Goal: Information Seeking & Learning: Learn about a topic

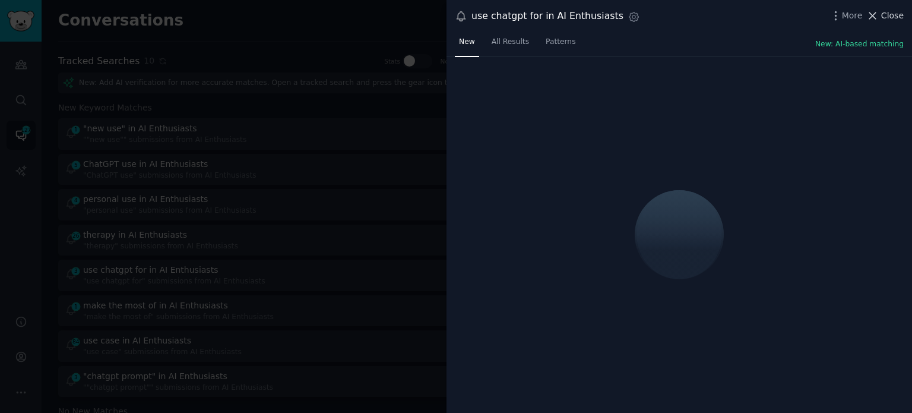
click at [887, 17] on span "Close" at bounding box center [892, 16] width 23 height 12
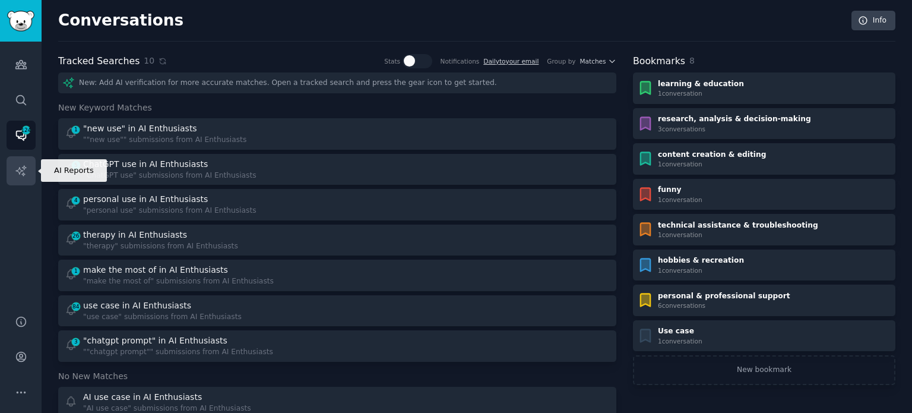
click at [20, 171] on icon "Sidebar" at bounding box center [20, 170] width 10 height 10
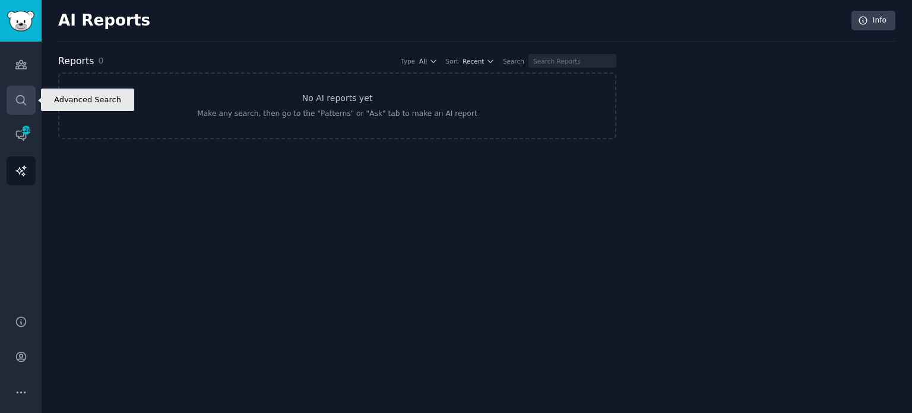
click at [24, 98] on icon "Sidebar" at bounding box center [21, 100] width 10 height 10
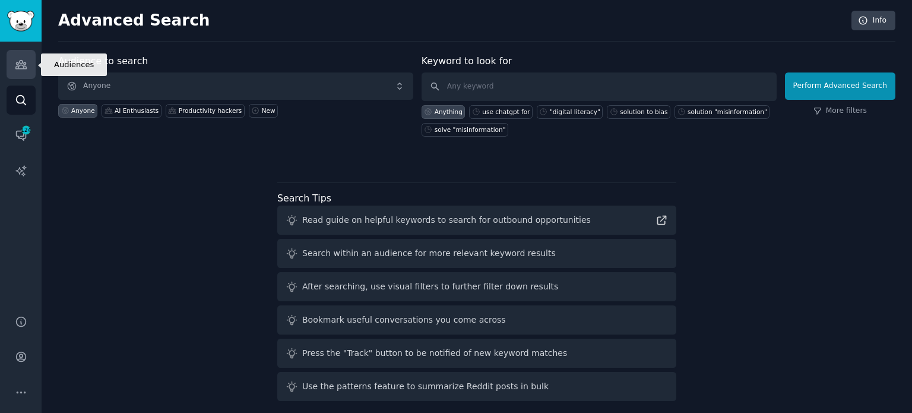
click at [23, 67] on icon "Sidebar" at bounding box center [21, 64] width 12 height 12
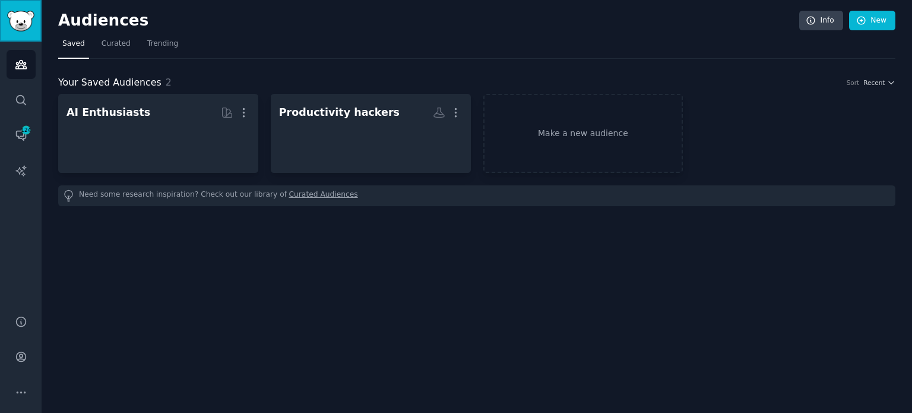
click at [23, 23] on img "Sidebar" at bounding box center [20, 21] width 27 height 21
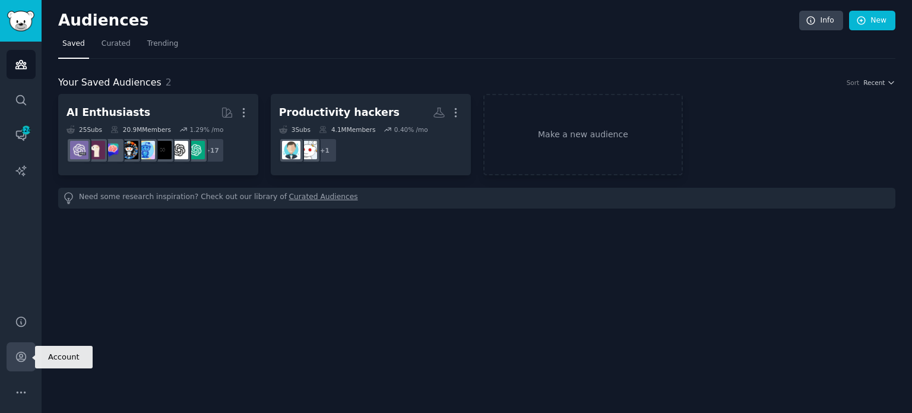
click at [18, 365] on link "Account" at bounding box center [21, 356] width 29 height 29
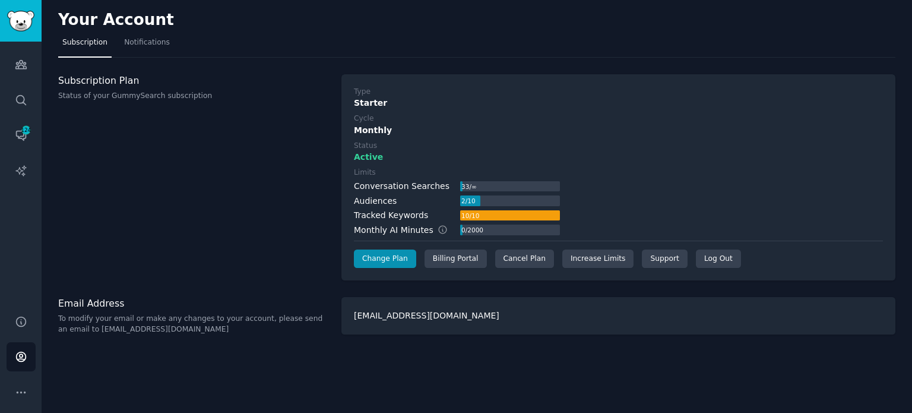
click at [170, 152] on div "Subscription Plan Status of your GummySearch subscription" at bounding box center [193, 177] width 271 height 207
click at [24, 66] on icon "Sidebar" at bounding box center [20, 65] width 11 height 8
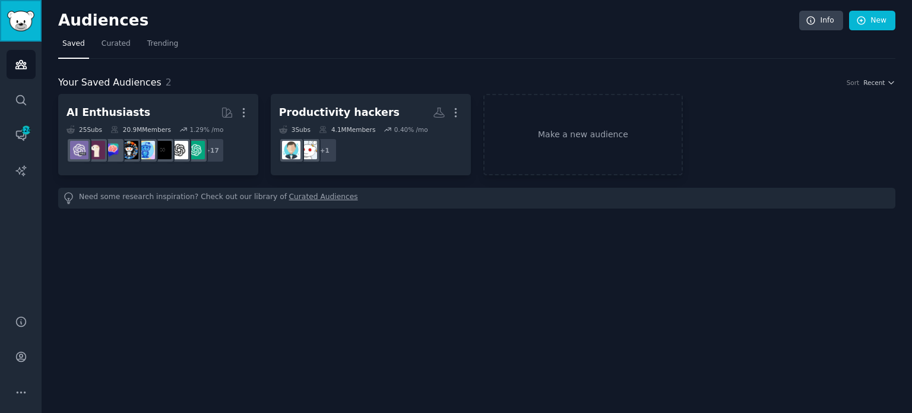
click at [20, 25] on img "Sidebar" at bounding box center [20, 21] width 27 height 21
click at [19, 93] on link "Search" at bounding box center [21, 100] width 29 height 29
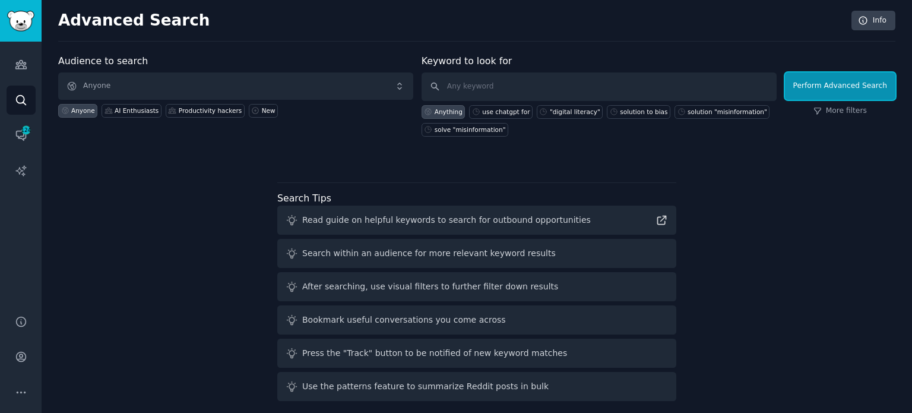
click at [829, 85] on button "Perform Advanced Search" at bounding box center [840, 85] width 110 height 27
click at [463, 89] on input "text" at bounding box center [599, 86] width 355 height 29
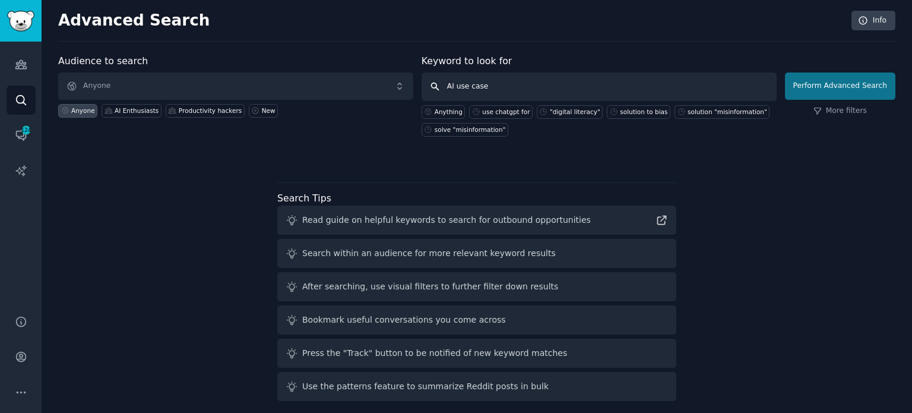
type input "AI use case"
click at [834, 84] on button "Perform Advanced Search" at bounding box center [840, 85] width 110 height 27
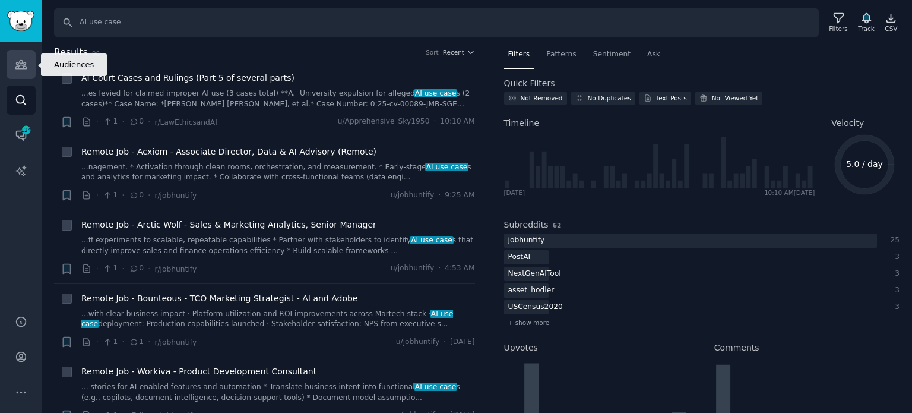
click at [27, 62] on link "Audiences" at bounding box center [21, 64] width 29 height 29
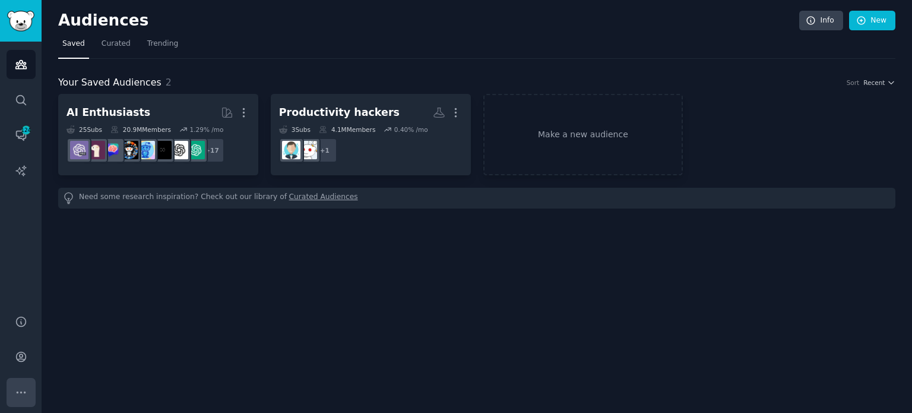
click at [20, 387] on icon "Sidebar" at bounding box center [21, 392] width 12 height 12
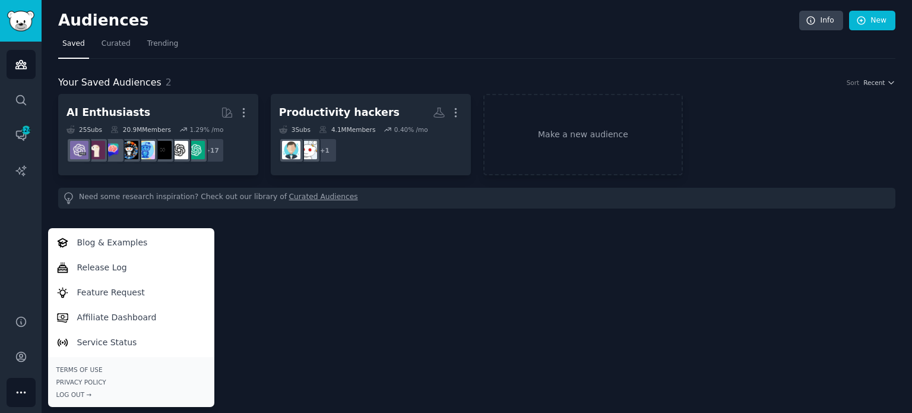
click at [416, 268] on div "Audiences Info New Saved Curated Trending Your Saved Audiences 2 Sort Recent AI…" at bounding box center [477, 206] width 871 height 413
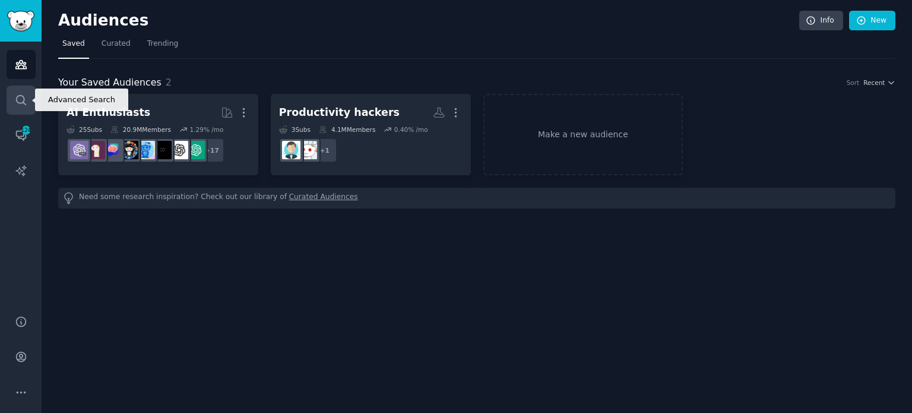
click at [26, 103] on icon "Sidebar" at bounding box center [21, 100] width 12 height 12
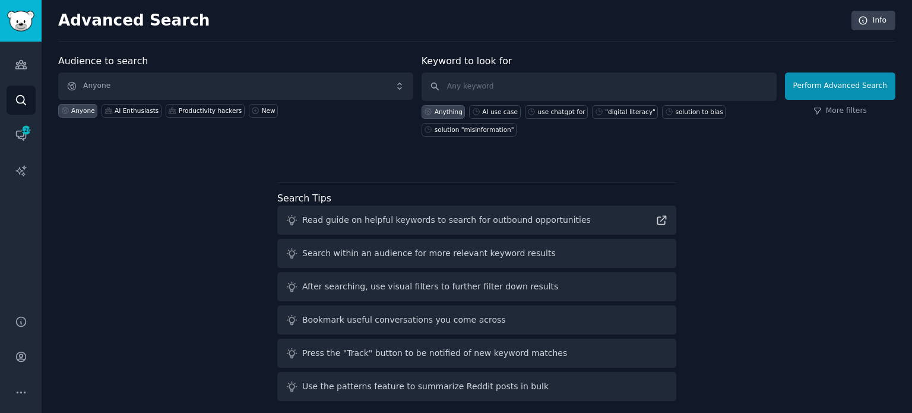
click at [215, 208] on div "Audience to search Anyone Anyone AI Enthusiasts Productivity hackers New Keywor…" at bounding box center [476, 230] width 837 height 352
click at [489, 80] on input "text" at bounding box center [599, 86] width 355 height 29
click at [851, 111] on link "More filters" at bounding box center [840, 111] width 53 height 11
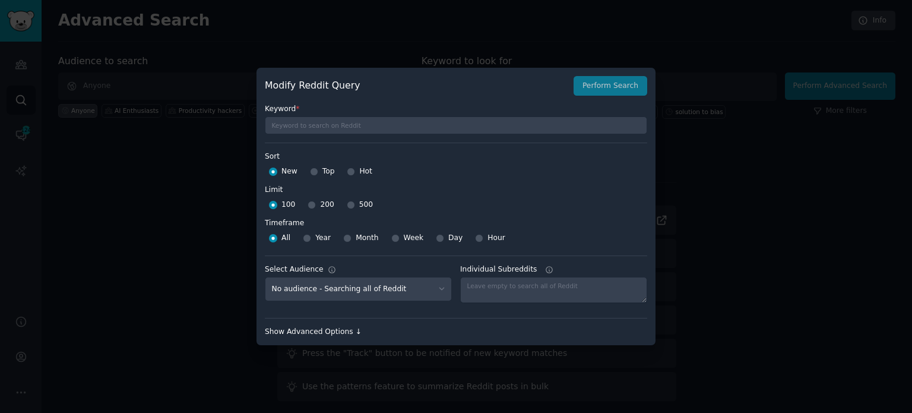
click at [328, 327] on div "Show Advanced Options ↓" at bounding box center [456, 332] width 382 height 11
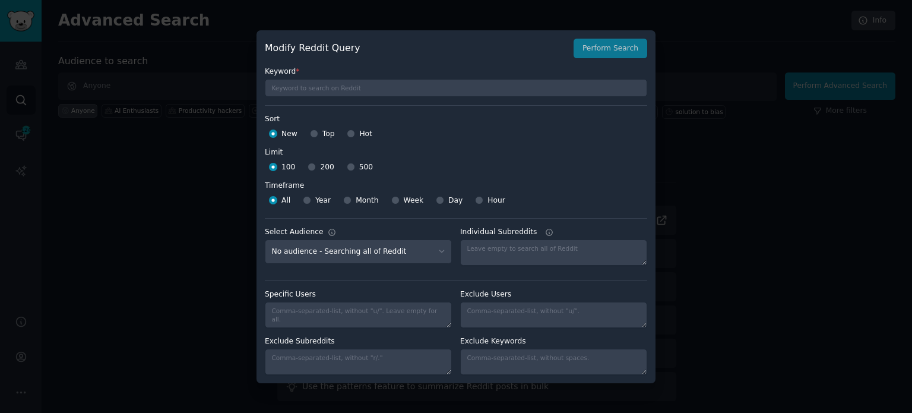
click at [689, 49] on div at bounding box center [456, 206] width 912 height 413
